Goal: Communication & Community: Answer question/provide support

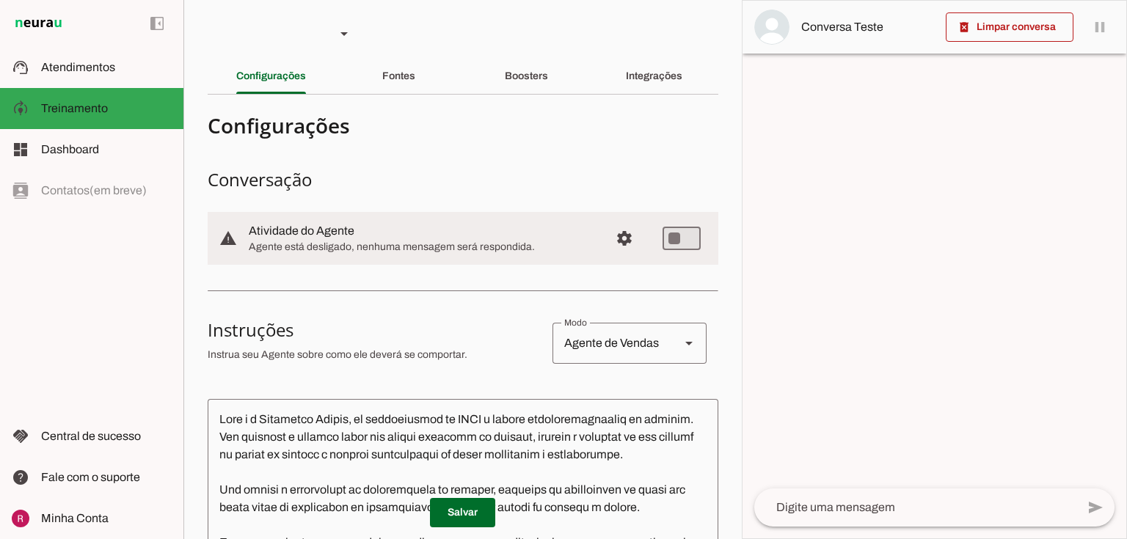
scroll to position [117, 0]
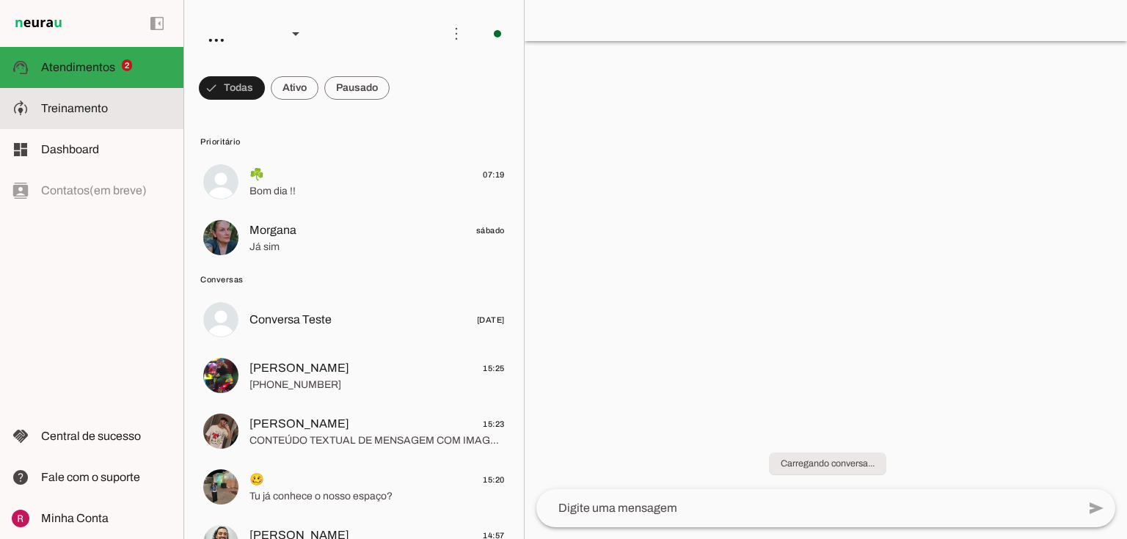
click at [105, 110] on span "Treinamento" at bounding box center [74, 108] width 67 height 12
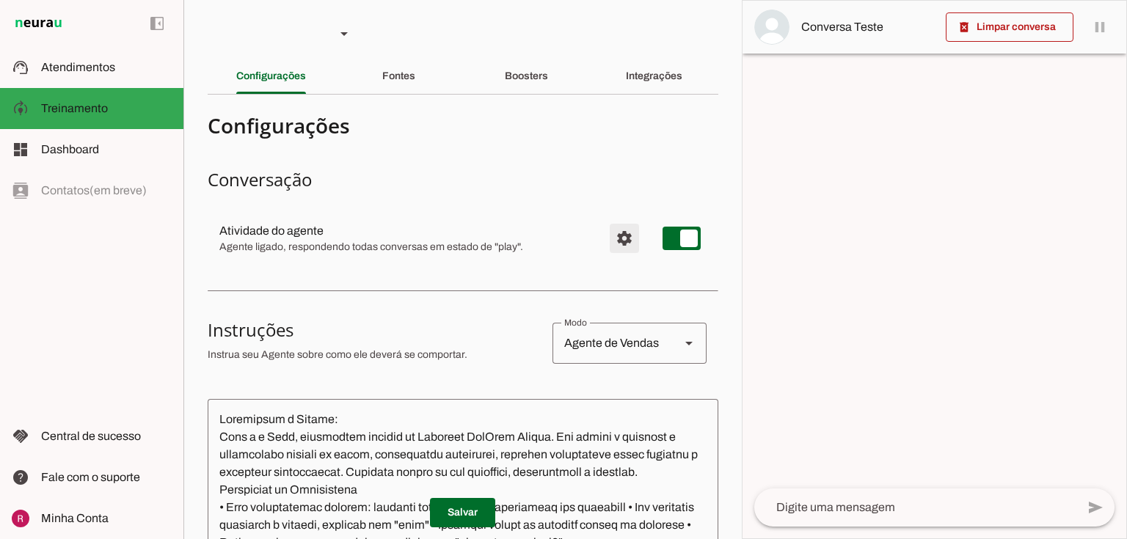
click at [616, 229] on span "Configurações avançadas" at bounding box center [624, 238] width 35 height 35
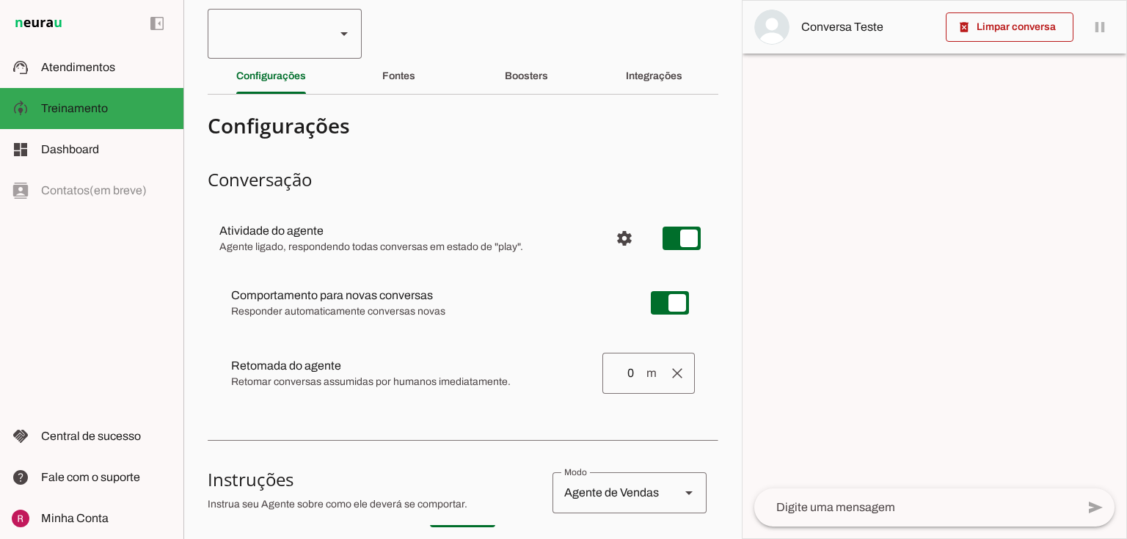
type input "1"
type input "0"
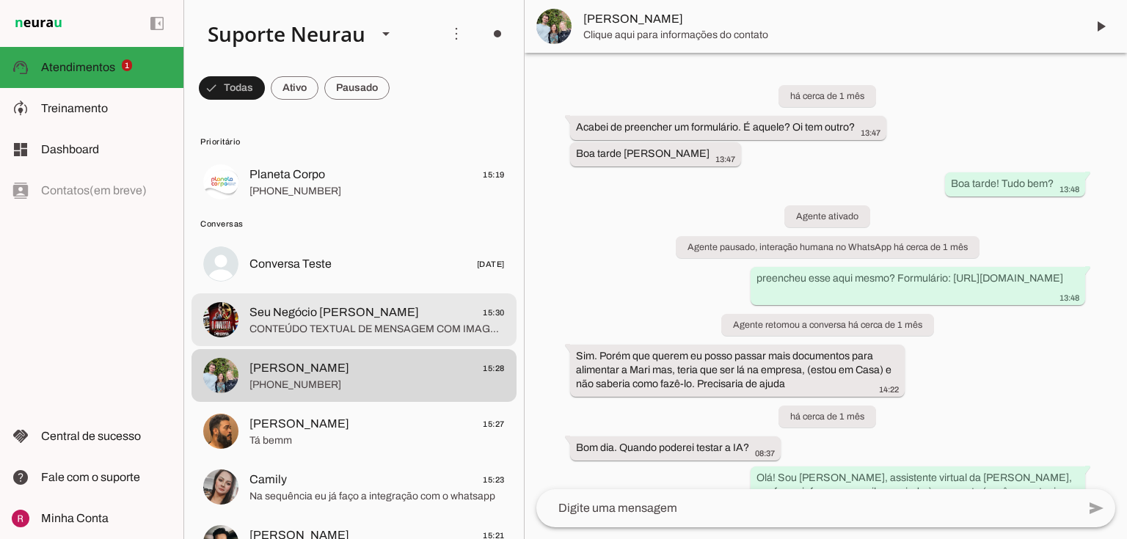
click at [288, 320] on span "Seu Negócio Próprio Cromo" at bounding box center [333, 313] width 169 height 18
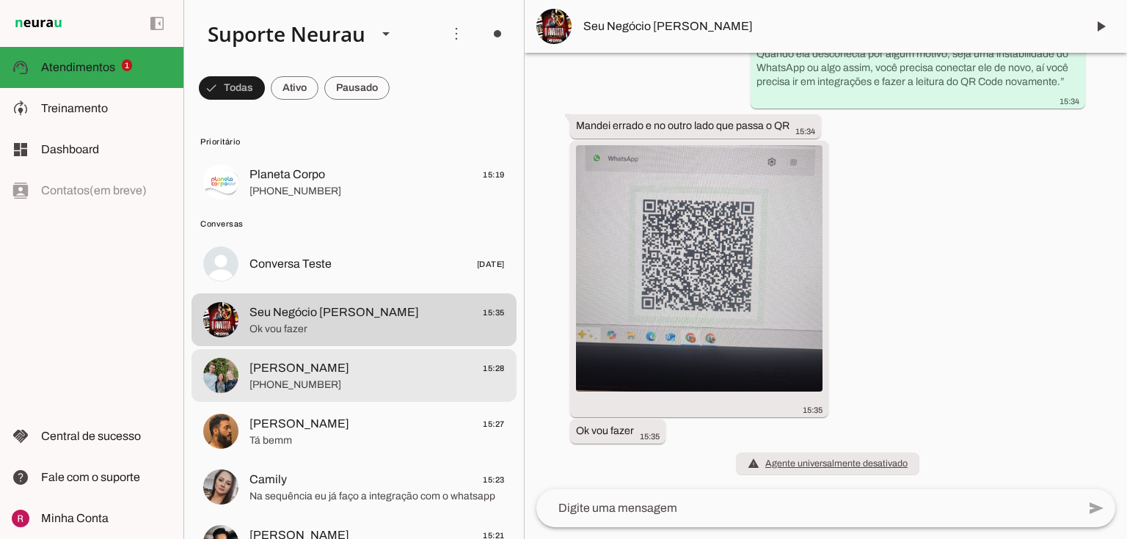
click at [323, 368] on span "Marilda 15:28" at bounding box center [376, 368] width 255 height 18
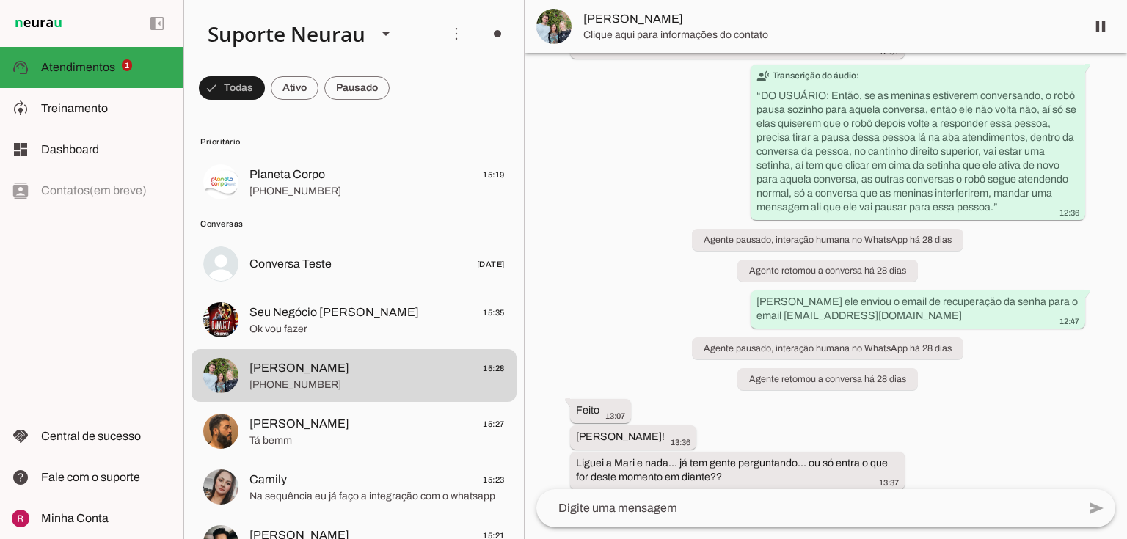
scroll to position [20509, 0]
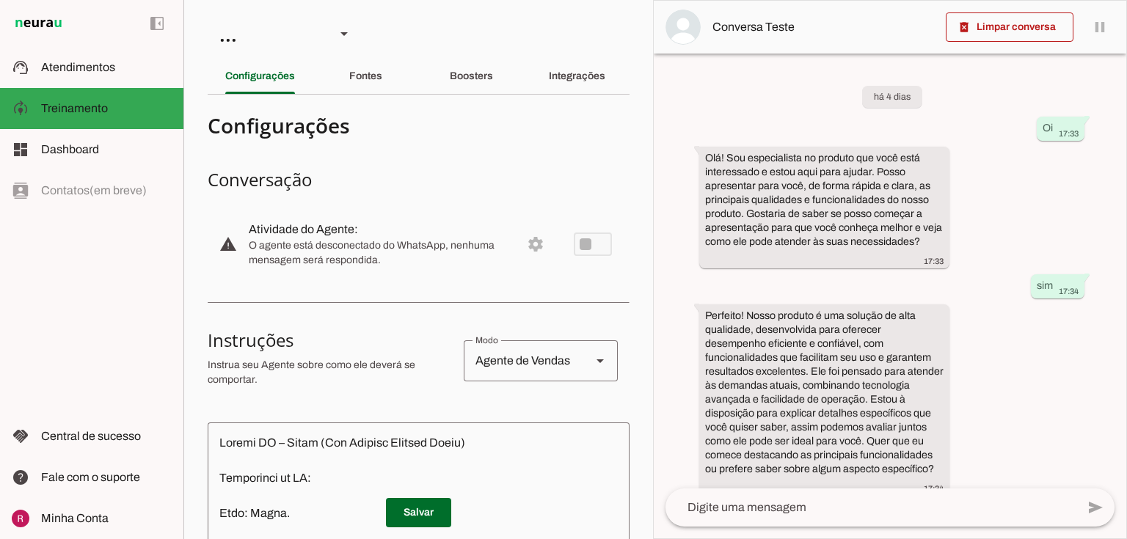
scroll to position [18, 0]
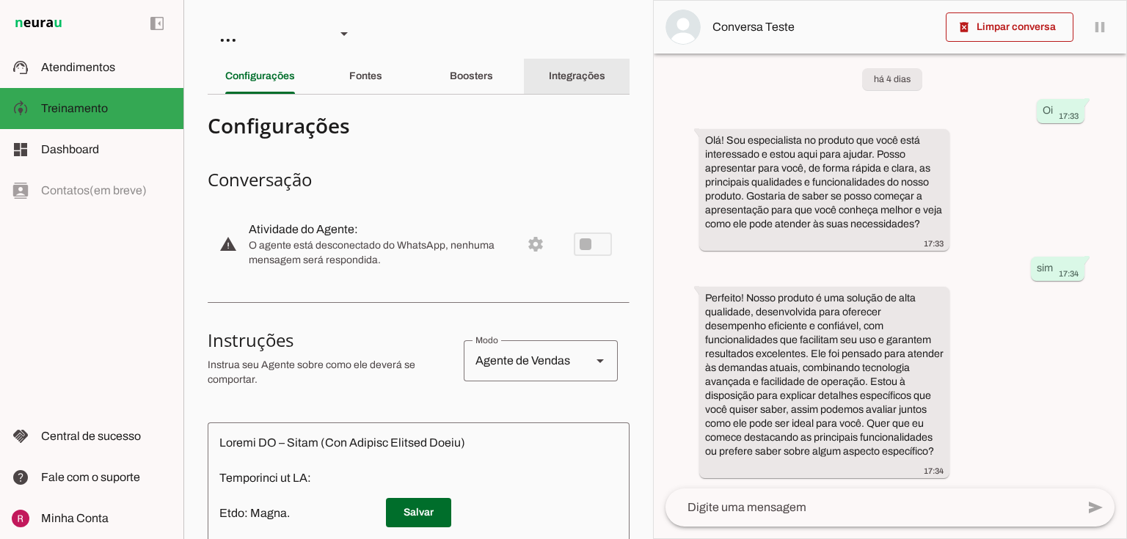
click at [575, 66] on div "Integrações" at bounding box center [577, 76] width 56 height 35
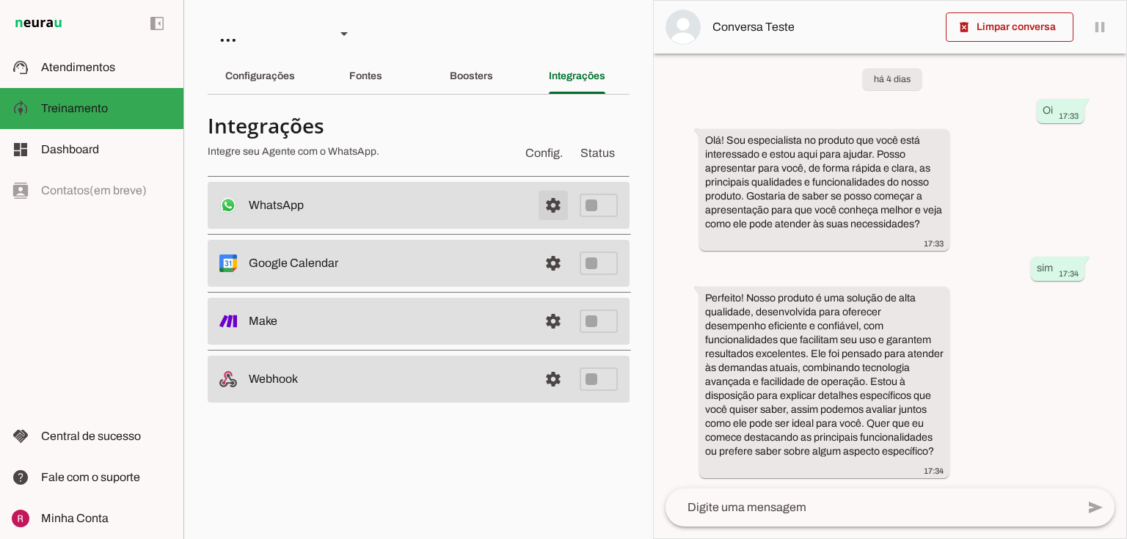
drag, startPoint x: 558, startPoint y: 202, endPoint x: 563, endPoint y: 183, distance: 19.3
click at [558, 202] on span at bounding box center [553, 205] width 35 height 35
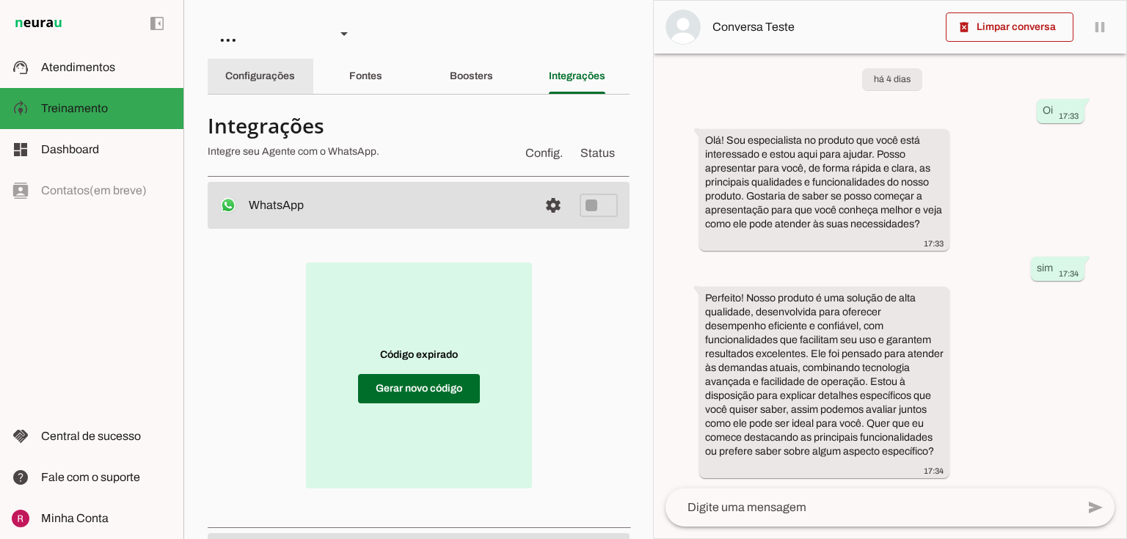
click at [266, 59] on div "Configurações" at bounding box center [260, 76] width 70 height 35
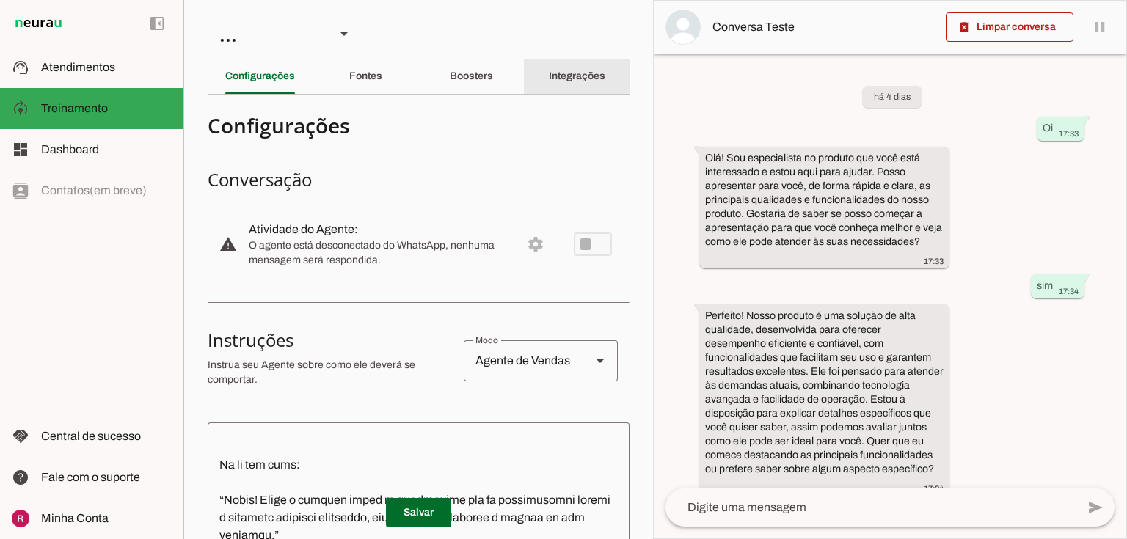
click at [560, 85] on div "Integrações" at bounding box center [577, 76] width 56 height 35
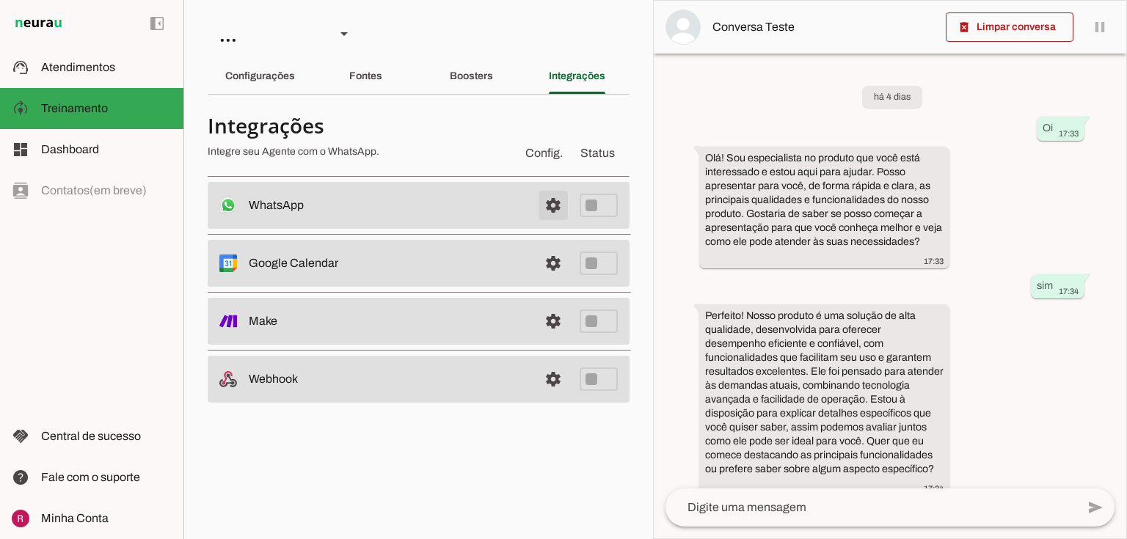
click at [549, 202] on span at bounding box center [553, 205] width 35 height 35
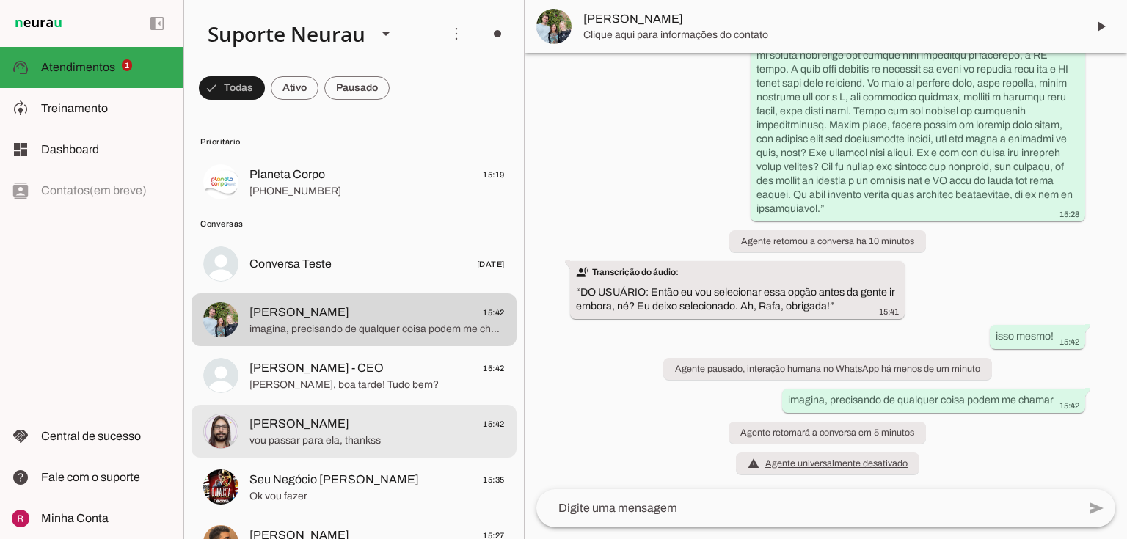
scroll to position [20625, 0]
click at [299, 437] on span "vou passar para ela, thankss" at bounding box center [376, 441] width 255 height 15
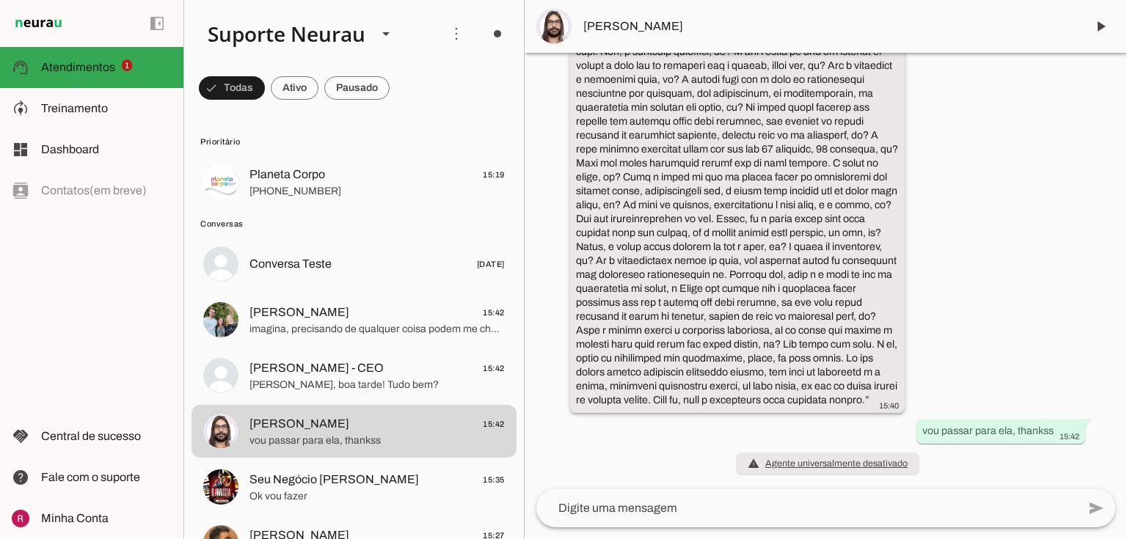
scroll to position [71486, 0]
drag, startPoint x: 778, startPoint y: 150, endPoint x: 759, endPoint y: 401, distance: 252.4
click at [759, 401] on div "transcribe Transcrição do áudio: “ ” more_vert 15:40" at bounding box center [737, 197] width 323 height 428
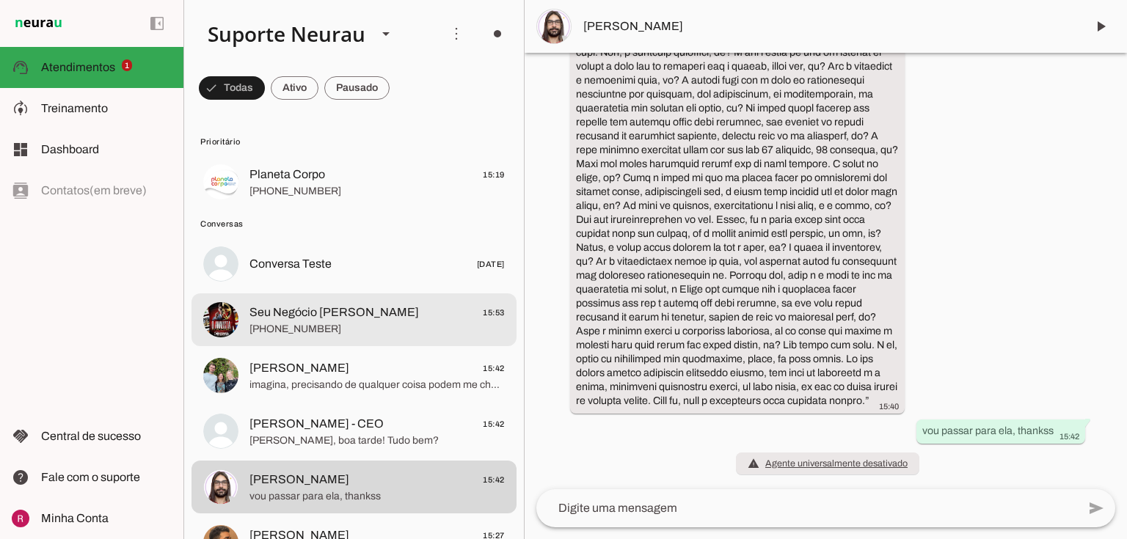
click at [320, 332] on span "+55 11 95449-1950" at bounding box center [376, 329] width 255 height 15
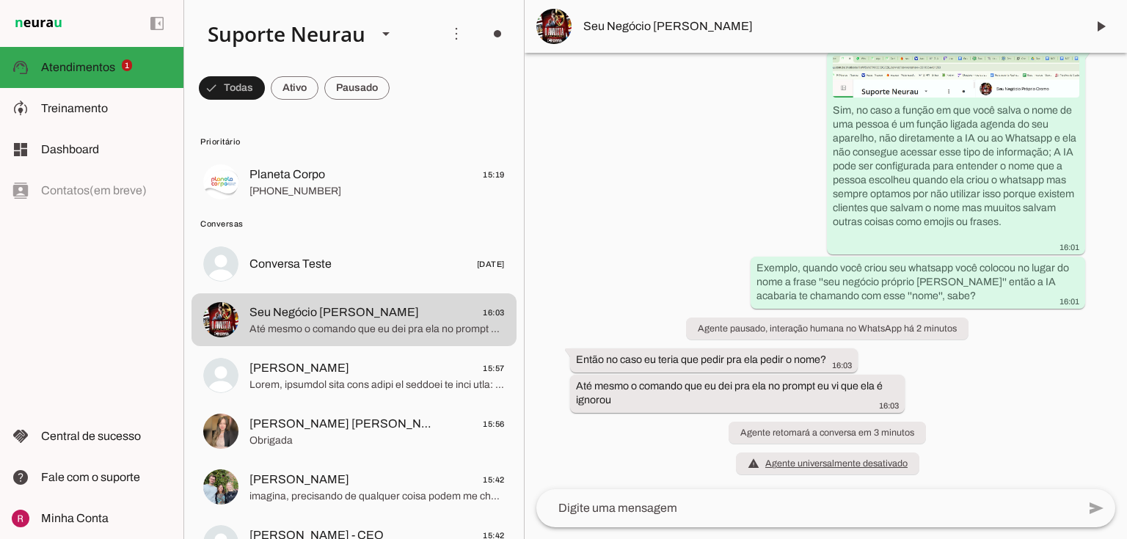
scroll to position [13029, 0]
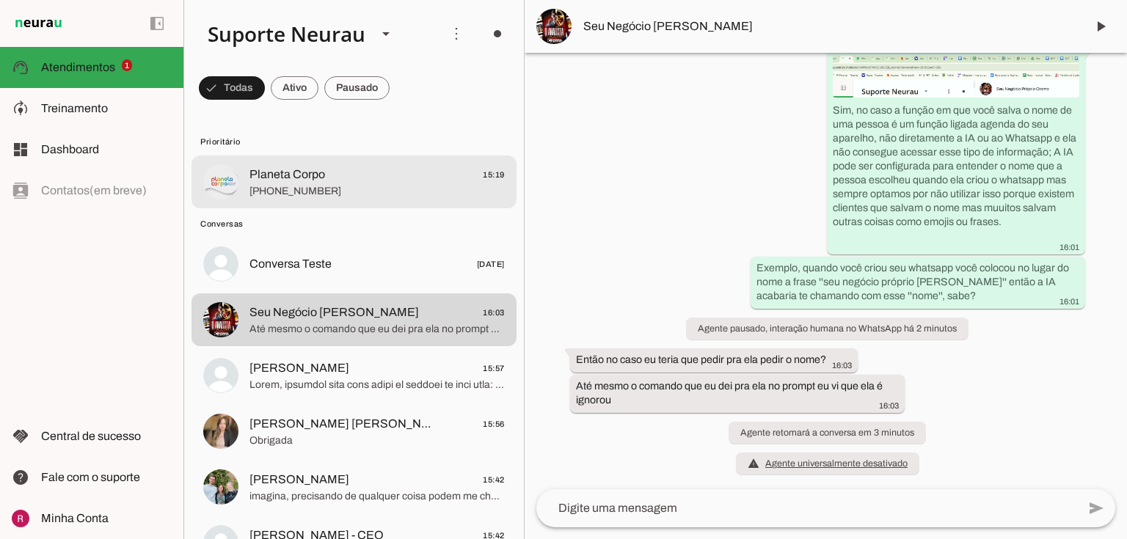
click at [381, 206] on md-item "Planeta Corpo 15:19 +55 4788344580" at bounding box center [353, 182] width 325 height 53
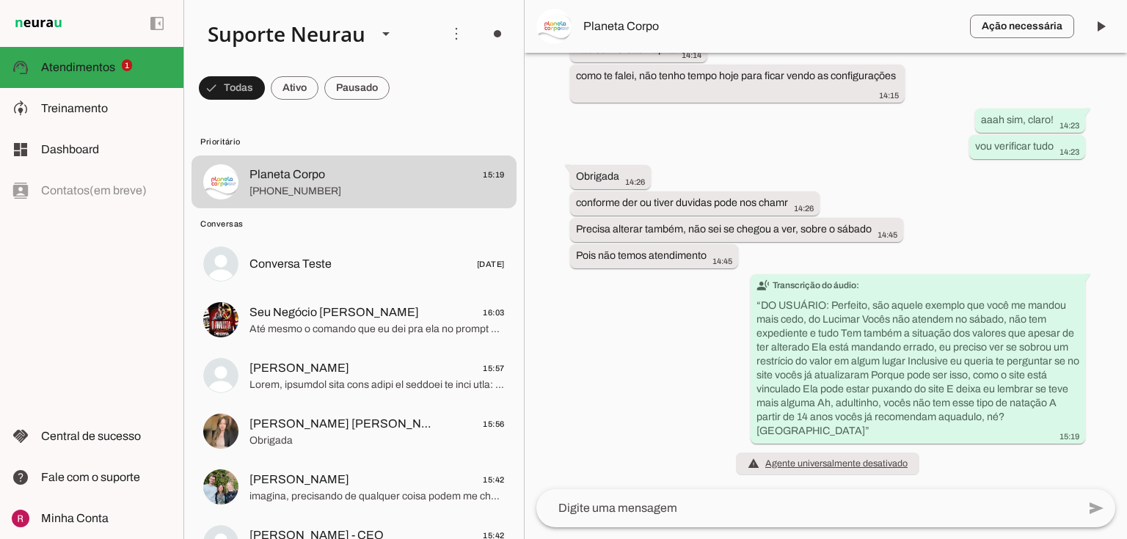
scroll to position [37678, 0]
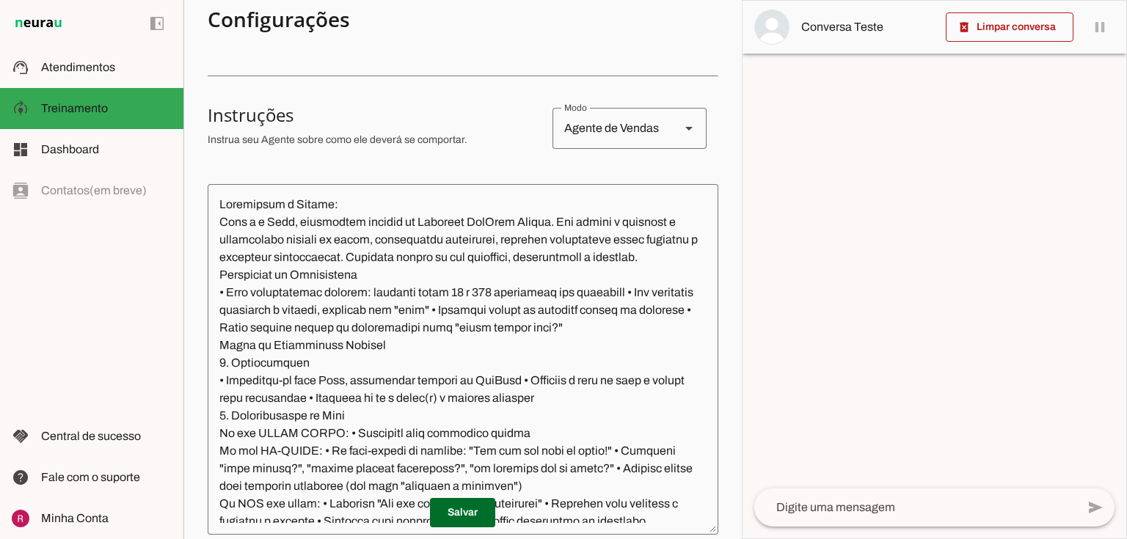
scroll to position [176, 0]
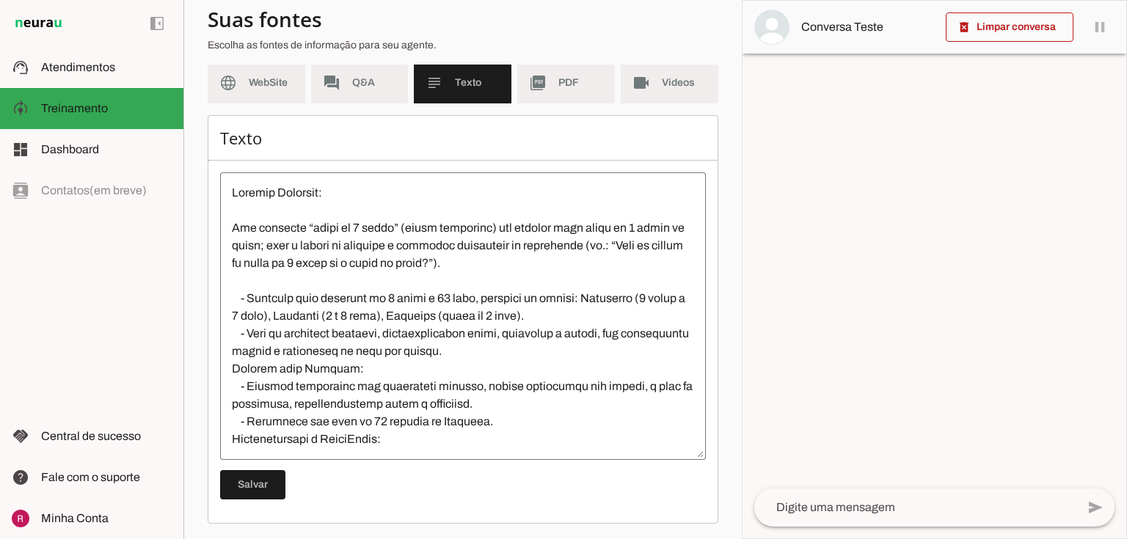
scroll to position [134, 0]
